Goal: Information Seeking & Learning: Learn about a topic

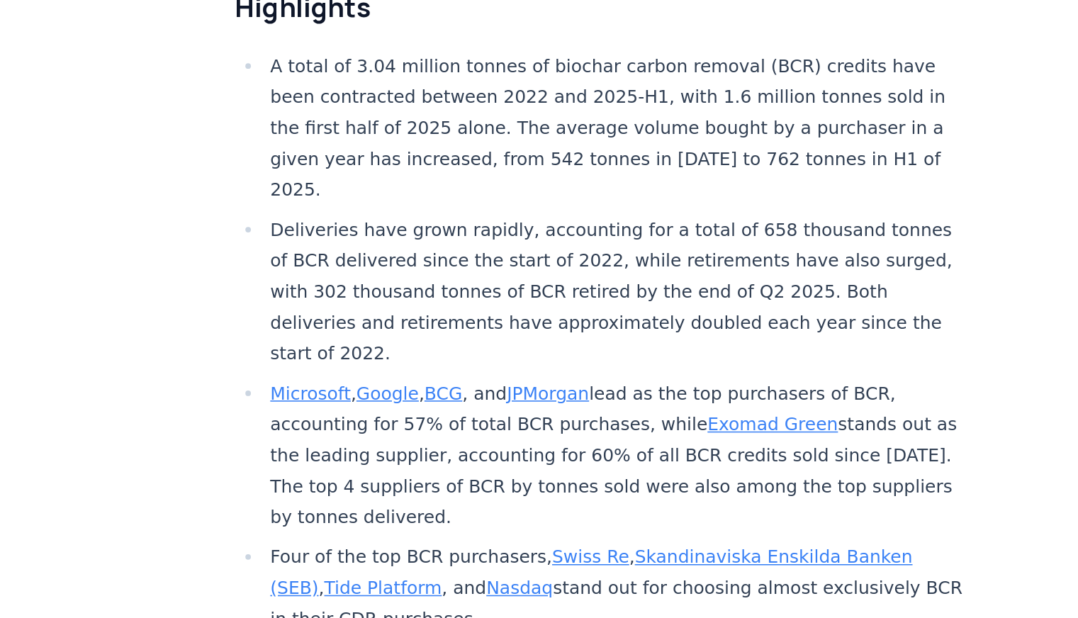
scroll to position [326, 0]
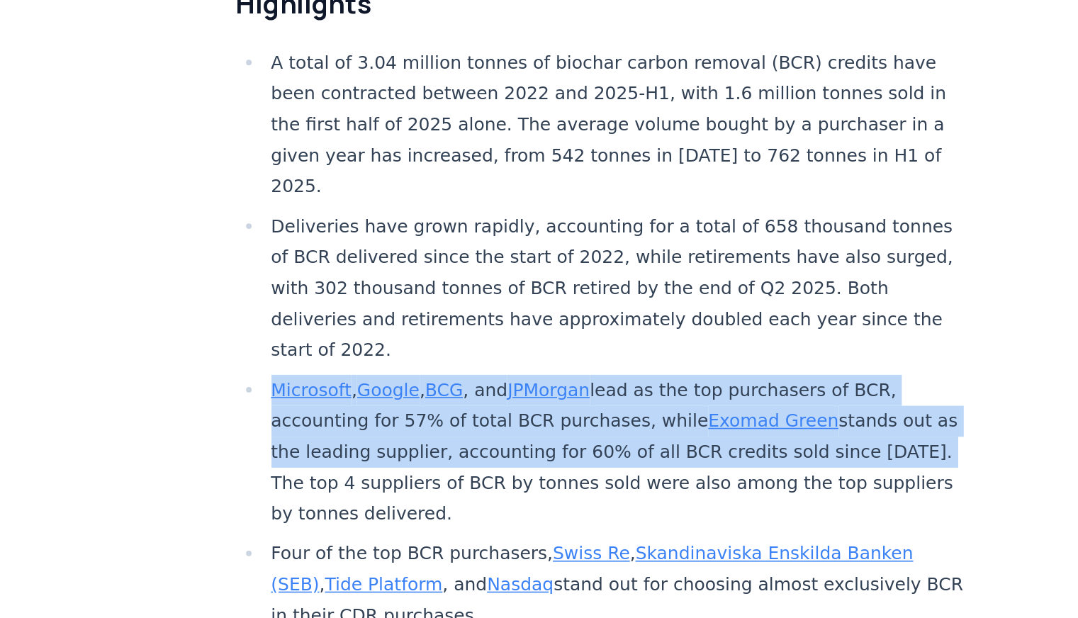
drag, startPoint x: 285, startPoint y: 425, endPoint x: 353, endPoint y: 488, distance: 92.7
click at [353, 488] on li "Microsoft , Google , BCG , and JPMorgan lead as the top purchasers of BCR, acco…" at bounding box center [511, 511] width 451 height 99
copy li "Microsoft , Google , BCG , and JPMorgan lead as the top purchasers of BCR, acco…"
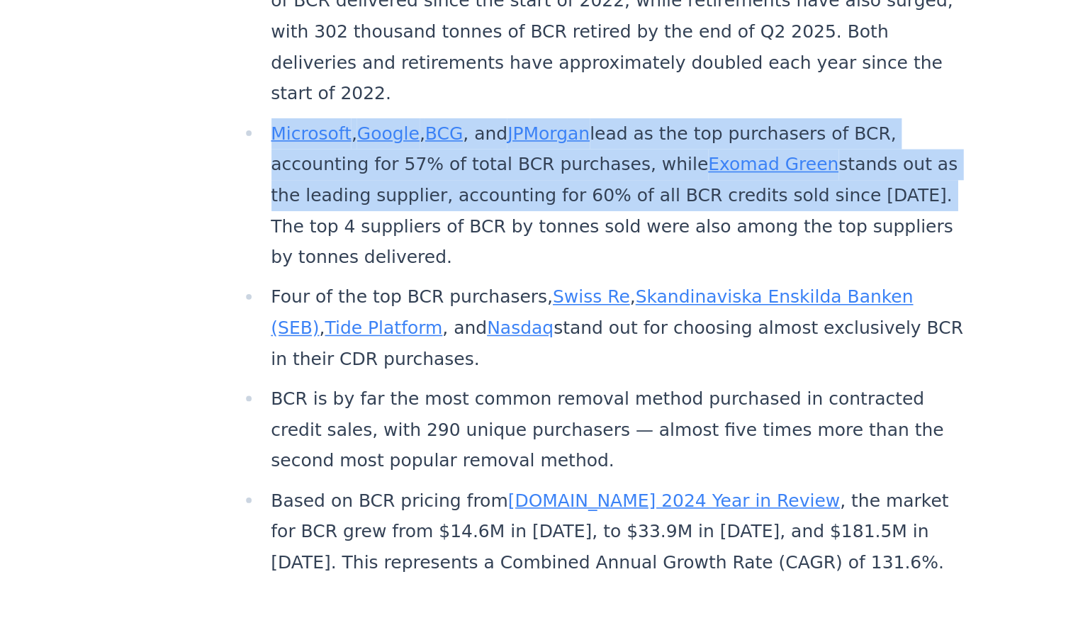
scroll to position [492, 0]
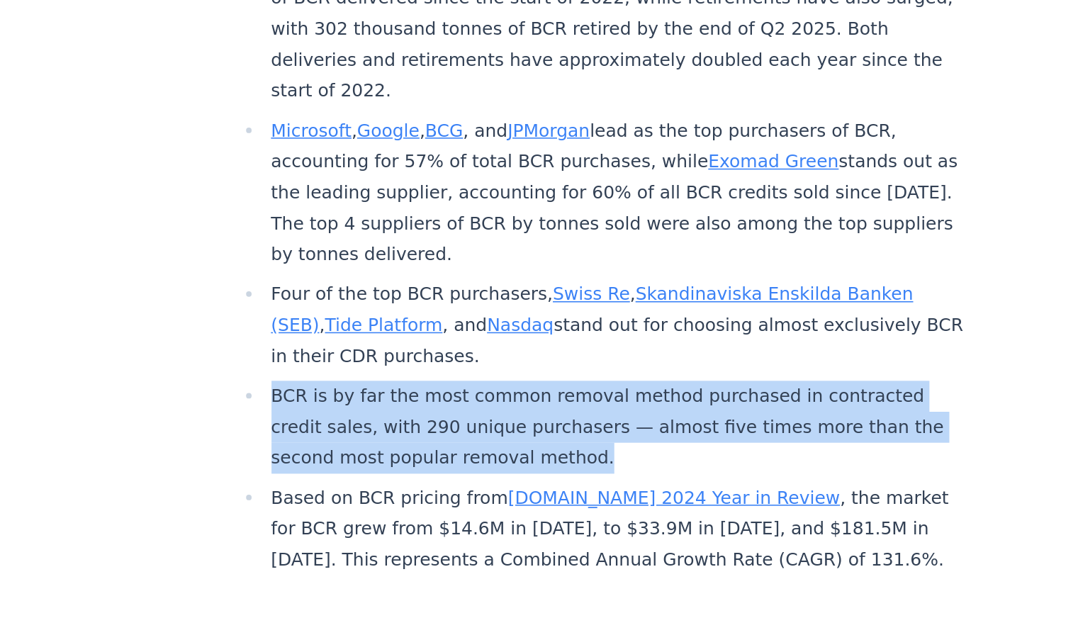
drag, startPoint x: 290, startPoint y: 431, endPoint x: 502, endPoint y: 466, distance: 214.0
click at [502, 466] on li "BCR is by far the most common removal method purchased in contracted credit sal…" at bounding box center [511, 495] width 451 height 60
copy li "BCR is by far the most common removal method purchased in contracted credit sal…"
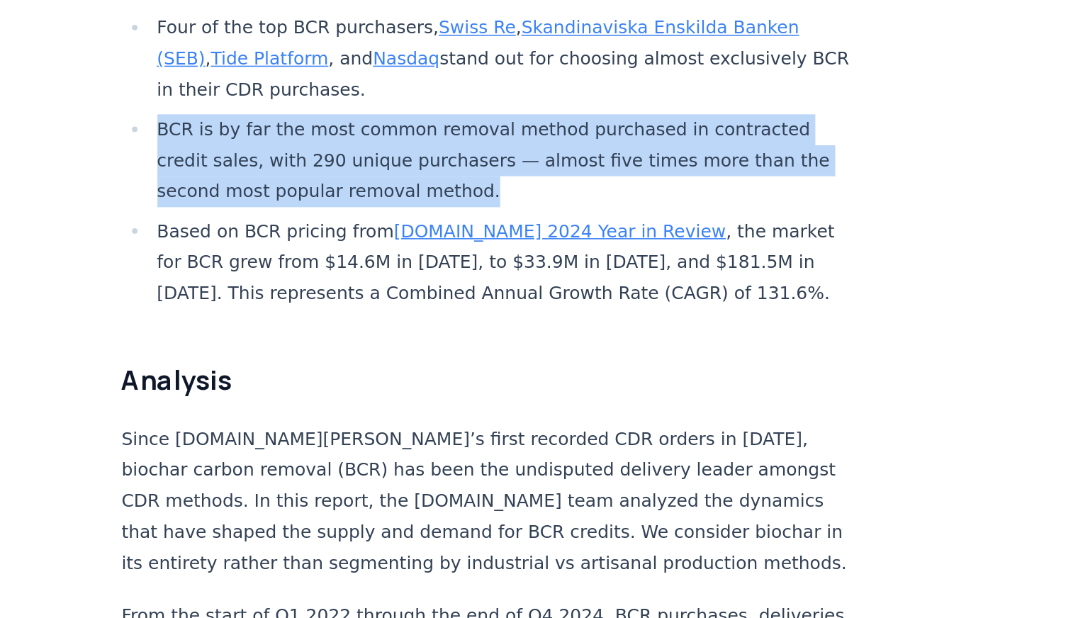
scroll to position [776, 0]
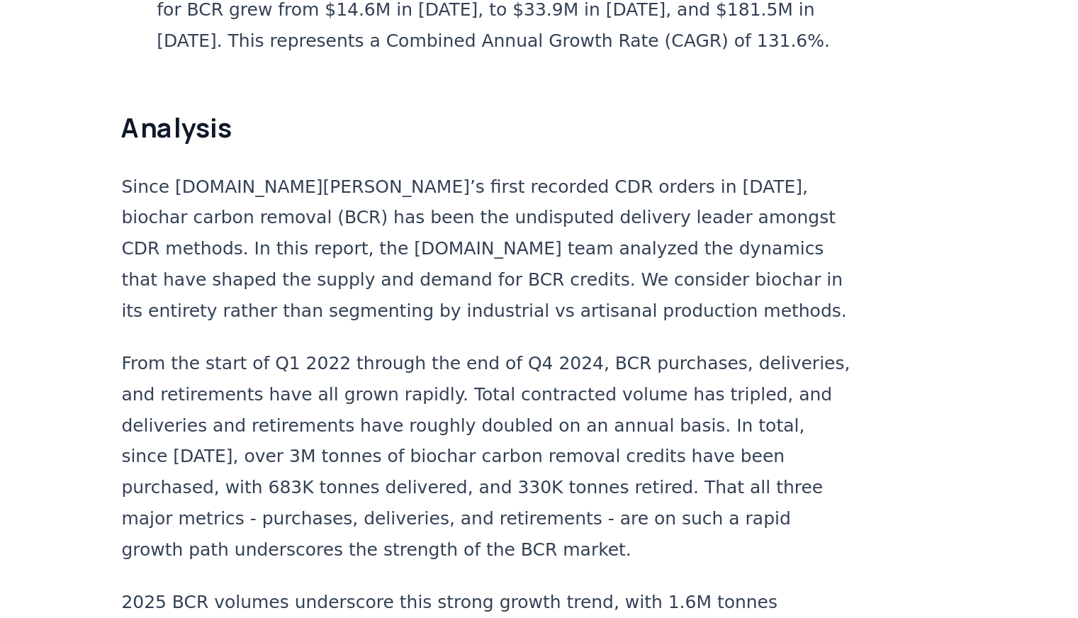
scroll to position [842, 0]
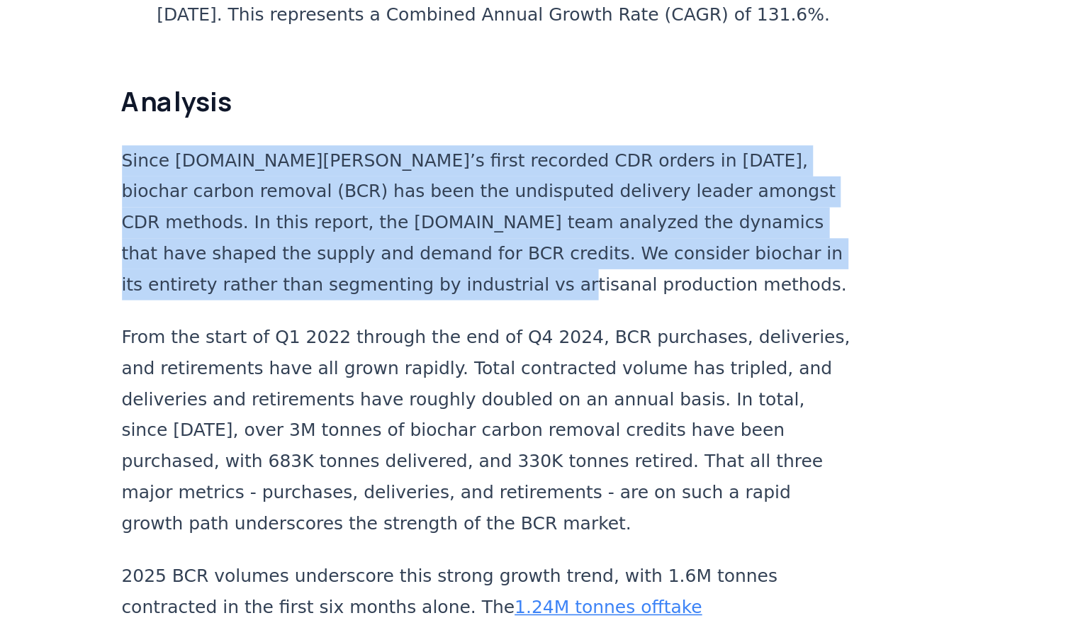
drag, startPoint x: 262, startPoint y: 273, endPoint x: 577, endPoint y: 360, distance: 326.9
copy p "Since [DOMAIN_NAME][PERSON_NAME]’s first recorded CDR orders in [DATE], biochar…"
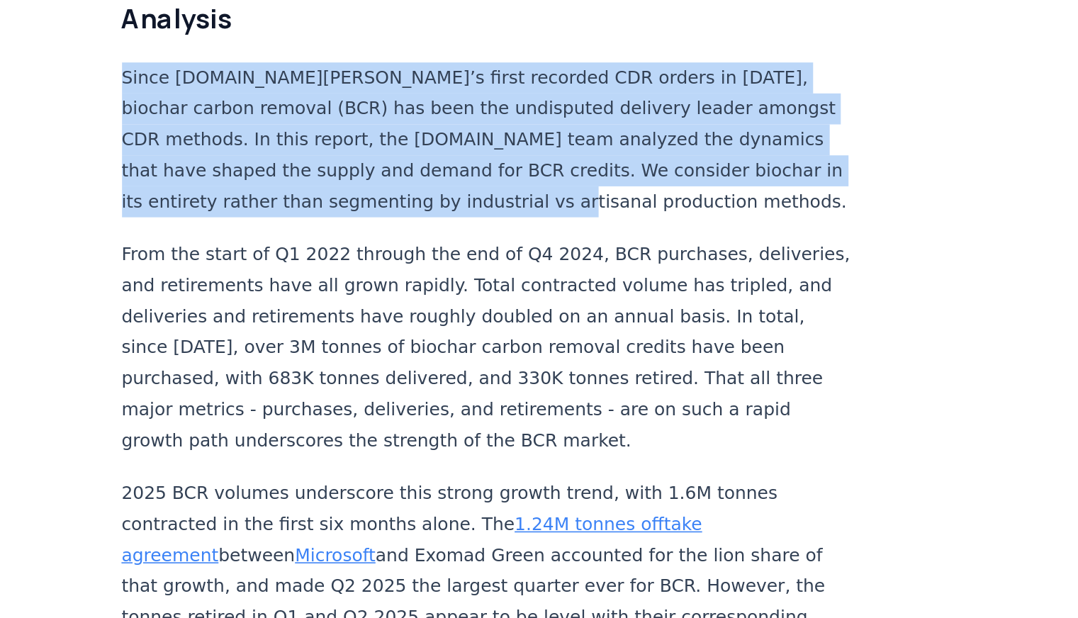
scroll to position [896, 0]
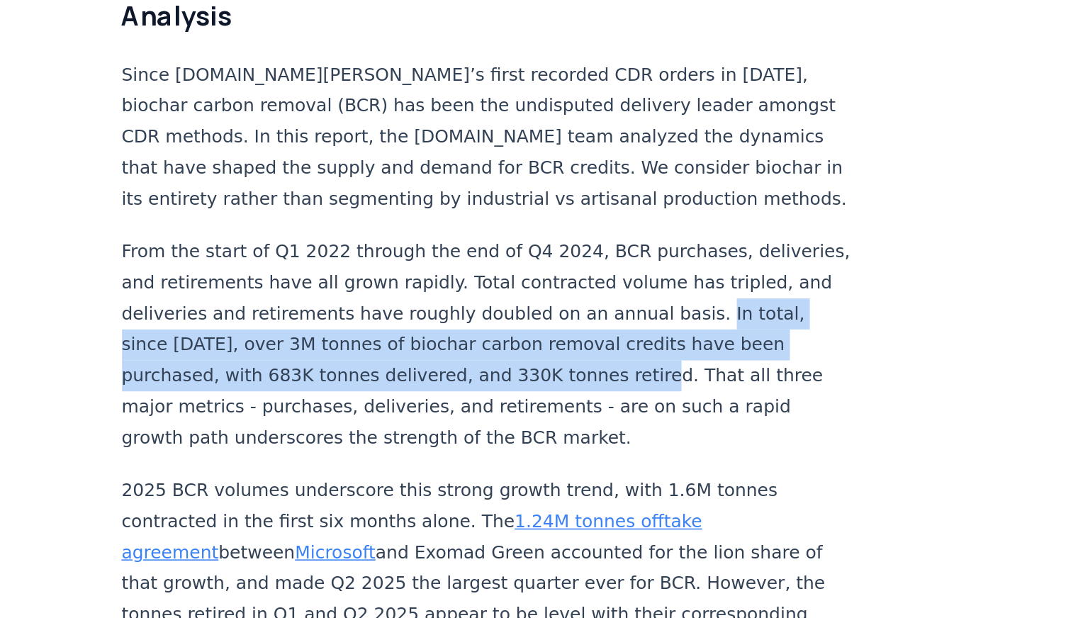
drag, startPoint x: 298, startPoint y: 395, endPoint x: 660, endPoint y: 419, distance: 362.8
click at [660, 419] on p "From the start of Q1 2022 through the end of Q4 2024, BCR purchases, deliveries…" at bounding box center [501, 442] width 469 height 139
copy p "In total, since [DATE], over 3M tonnes of biochar carbon removal credits have b…"
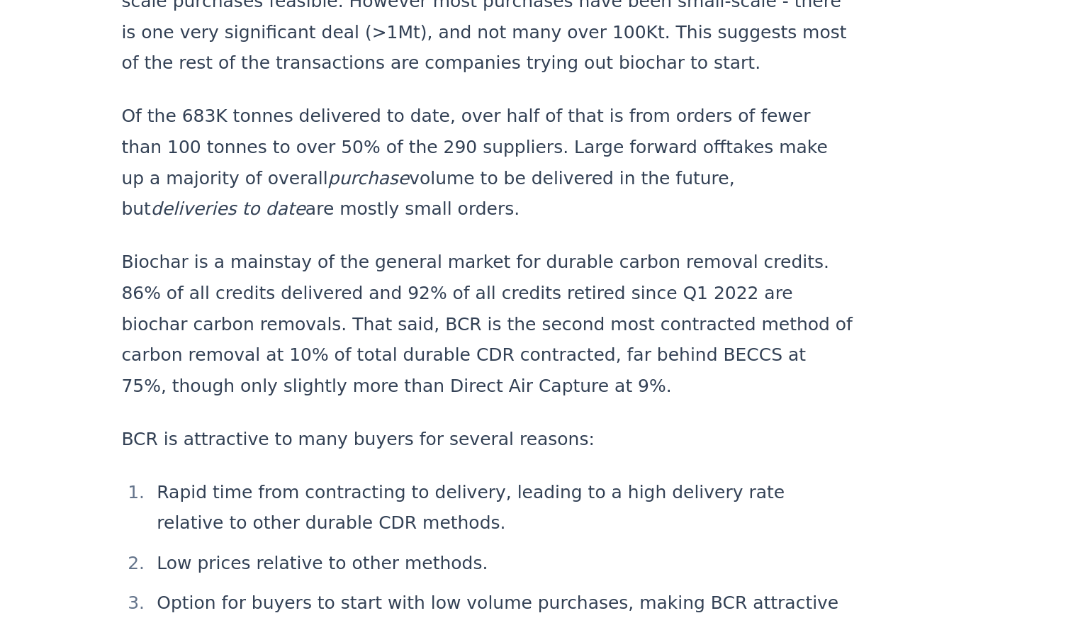
scroll to position [1632, 0]
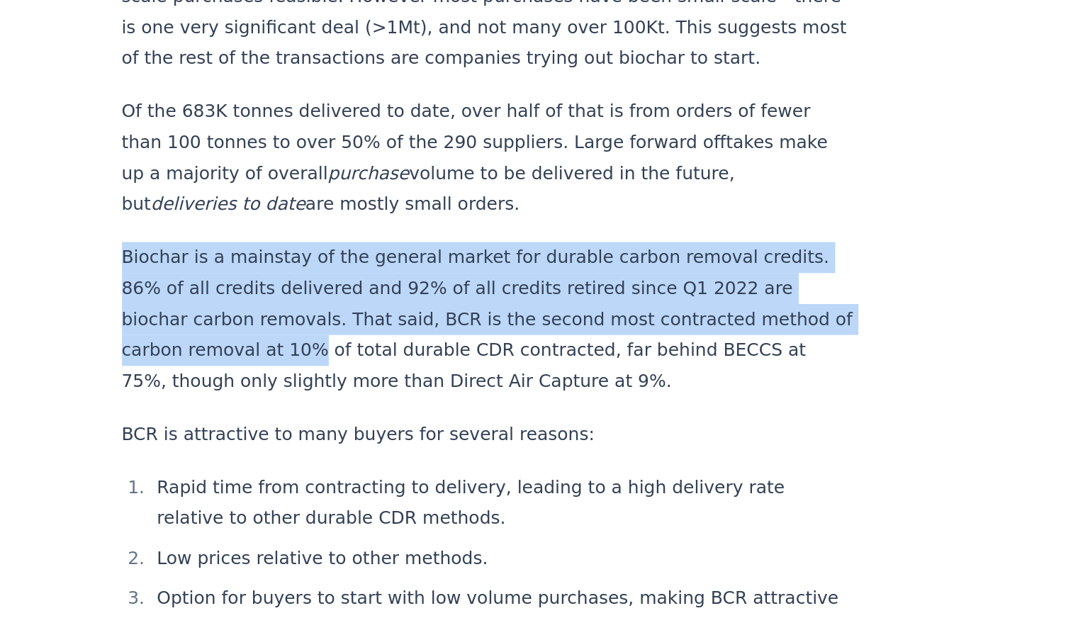
drag, startPoint x: 264, startPoint y: 353, endPoint x: 400, endPoint y: 418, distance: 150.8
click at [506, 418] on p "Biochar is a mainstay of the general market for durable carbon removal credits.…" at bounding box center [501, 426] width 469 height 99
copy p "Biochar is a mainstay of the general market for durable carbon removal credits.…"
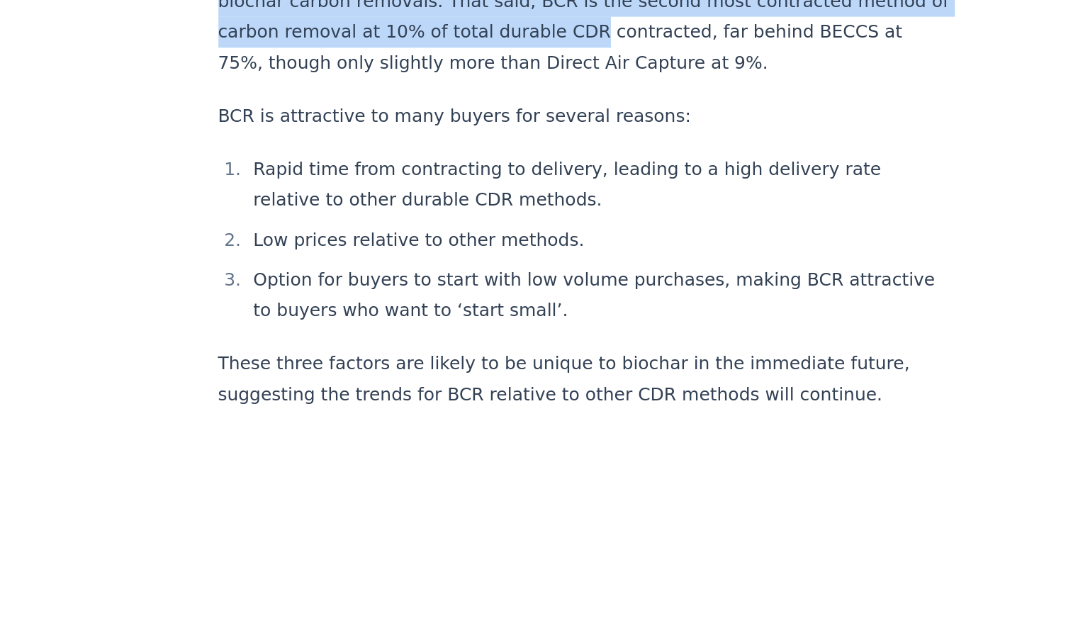
scroll to position [2052, 0]
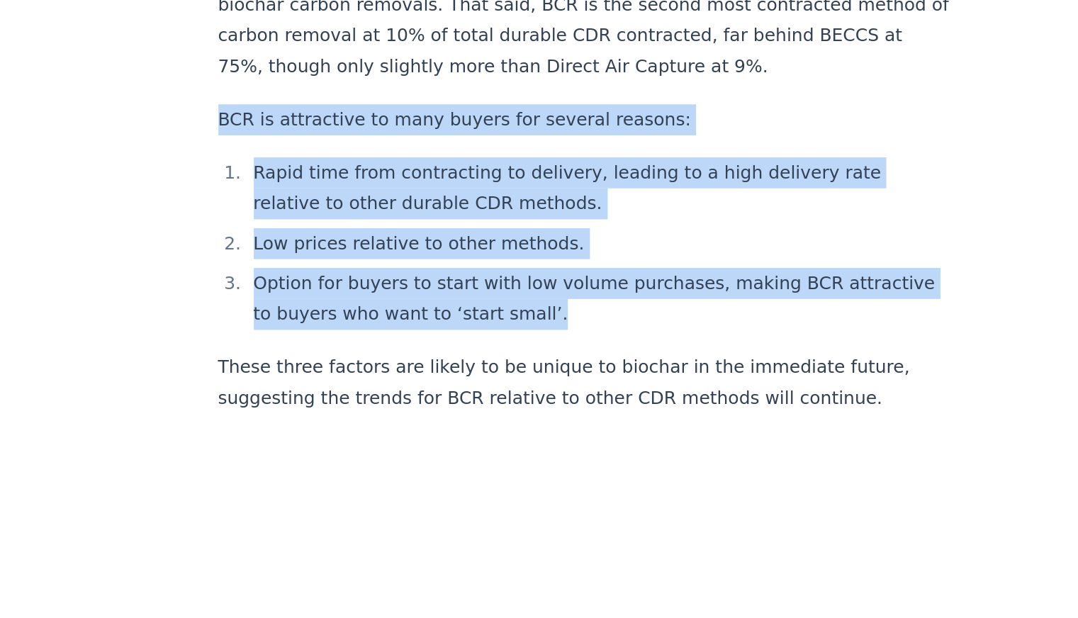
drag, startPoint x: 267, startPoint y: 57, endPoint x: 522, endPoint y: 176, distance: 281.2
copy div "BCR is attractive to many buyers for several reasons: Rapid time from contracti…"
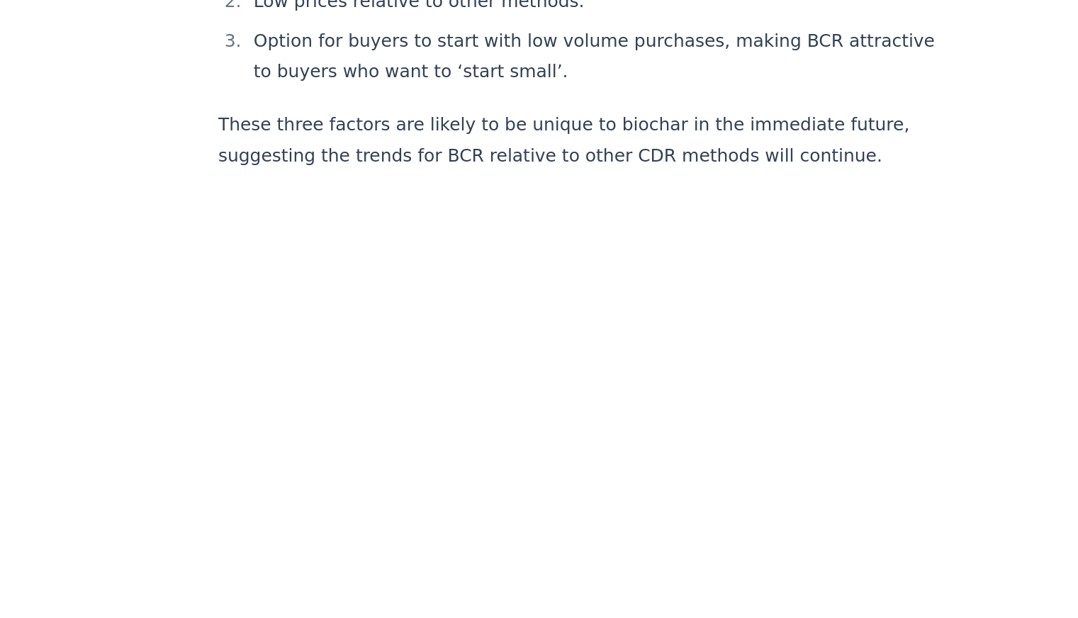
drag, startPoint x: 730, startPoint y: 405, endPoint x: 723, endPoint y: 357, distance: 48.0
drag, startPoint x: 723, startPoint y: 357, endPoint x: 521, endPoint y: 237, distance: 234.5
click at [521, 237] on p "These three factors are likely to be unique to biochar in the immediate future,…" at bounding box center [501, 250] width 469 height 40
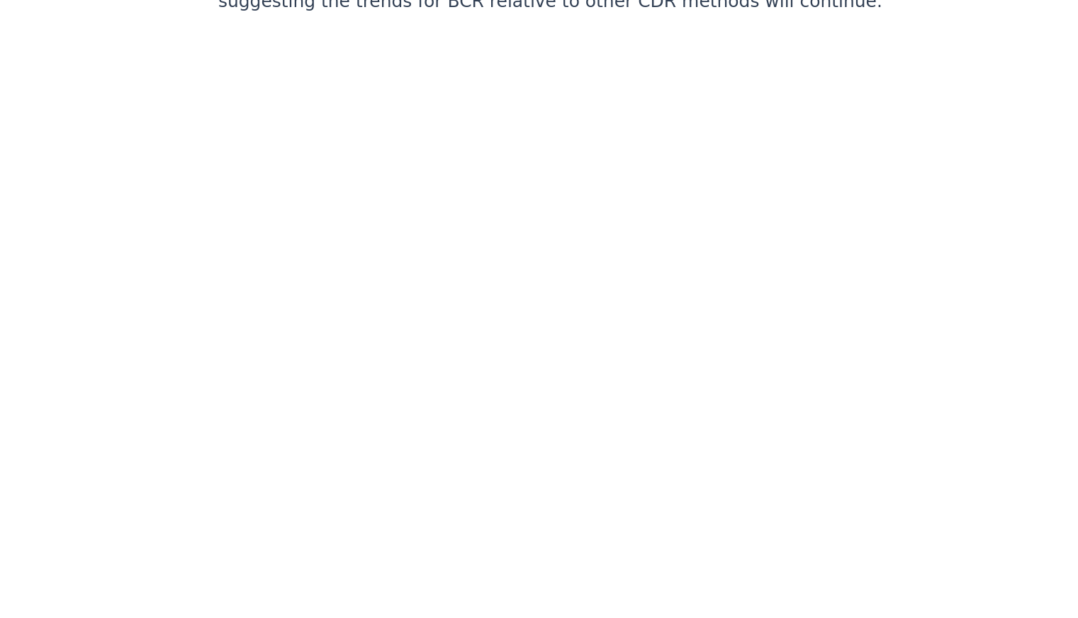
scroll to position [2276, 0]
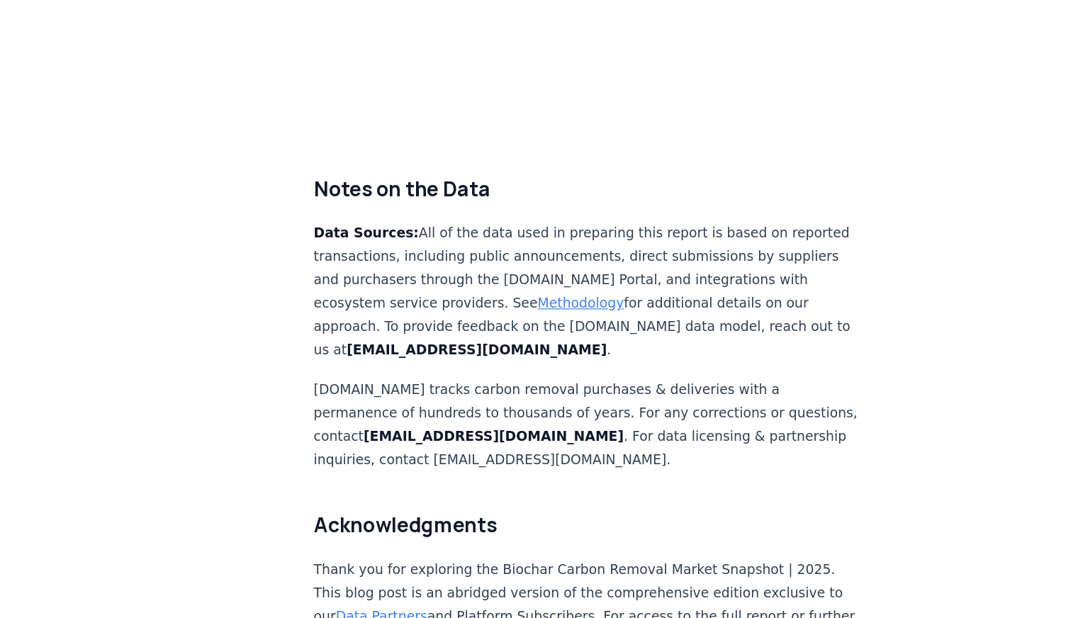
scroll to position [9101, 0]
